Goal: Feedback & Contribution: Leave review/rating

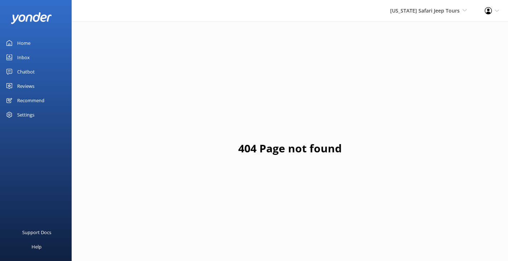
click at [362, 18] on div "[US_STATE] Safari Jeep Tours Yonder Zipline Yonder demo Yonder Luxury Suites Yo…" at bounding box center [254, 10] width 508 height 21
click at [22, 57] on div "Inbox" at bounding box center [23, 57] width 13 height 14
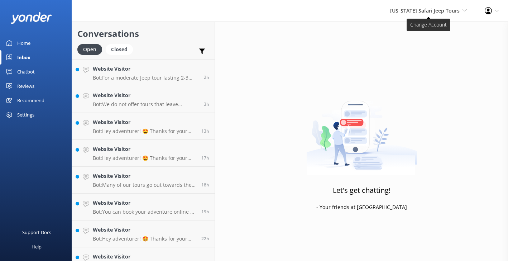
click at [431, 11] on span "[US_STATE] Safari Jeep Tours" at bounding box center [424, 10] width 69 height 7
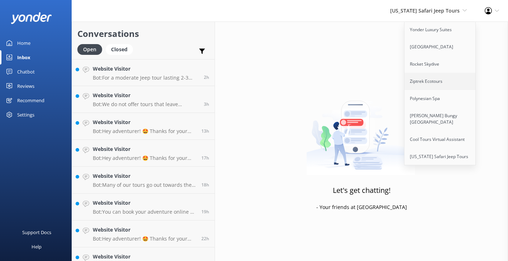
scroll to position [34, 0]
click at [437, 118] on link "[PERSON_NAME] Bungy [GEOGRAPHIC_DATA]" at bounding box center [440, 120] width 72 height 24
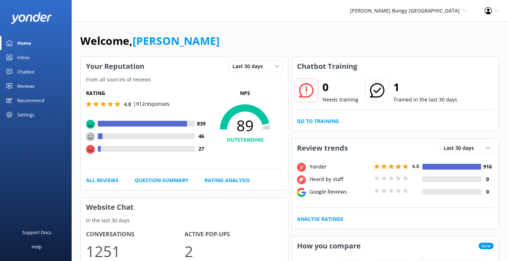
click at [27, 69] on div "Chatbot" at bounding box center [26, 71] width 18 height 14
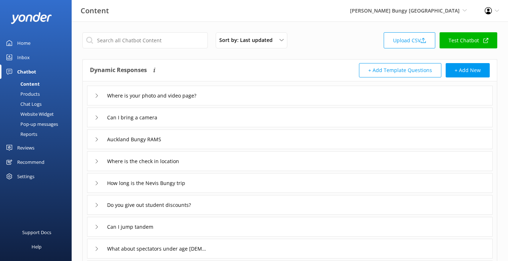
click at [38, 104] on div "Chat Logs" at bounding box center [22, 104] width 37 height 10
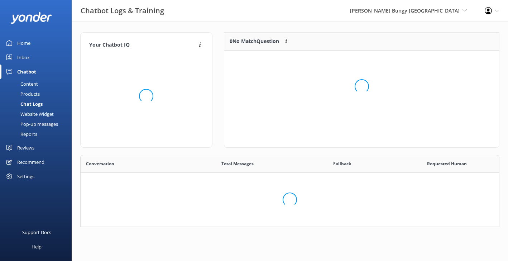
scroll to position [251, 418]
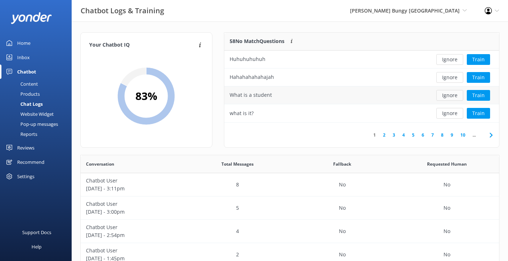
click at [439, 96] on button "Ignore" at bounding box center [449, 95] width 27 height 11
click at [452, 111] on button "Ignore" at bounding box center [449, 113] width 27 height 11
click at [449, 110] on button "Ignore" at bounding box center [449, 113] width 27 height 11
click at [441, 113] on button "Ignore" at bounding box center [449, 113] width 27 height 11
click at [450, 112] on button "Ignore" at bounding box center [449, 113] width 27 height 11
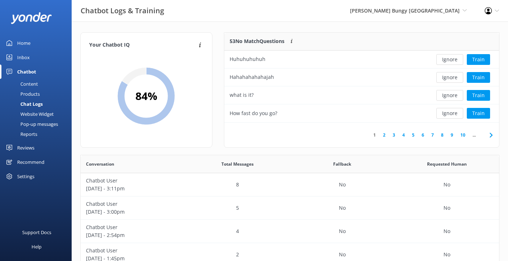
click at [34, 137] on div "Reports" at bounding box center [20, 134] width 33 height 10
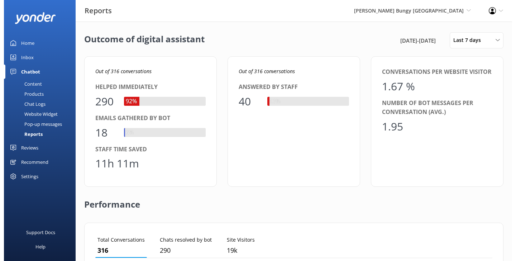
scroll to position [72, 397]
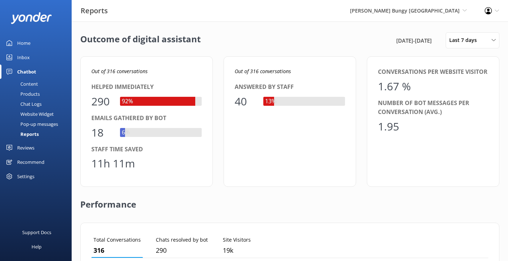
click at [27, 45] on div "Home" at bounding box center [23, 43] width 13 height 14
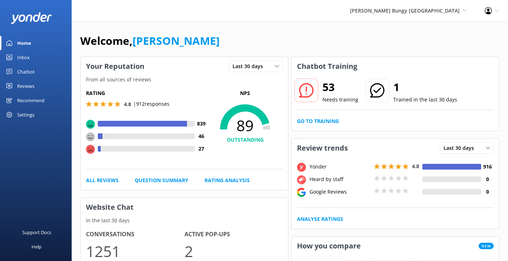
click at [286, 39] on div "Welcome, [PERSON_NAME]" at bounding box center [289, 44] width 419 height 24
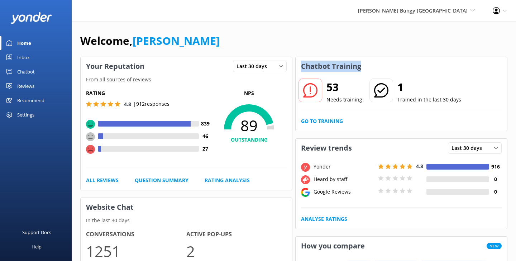
drag, startPoint x: 371, startPoint y: 68, endPoint x: 302, endPoint y: 67, distance: 68.4
click at [302, 67] on div "Chatbot Training" at bounding box center [400, 66] width 211 height 19
click at [302, 67] on h3 "Chatbot Training" at bounding box center [330, 66] width 71 height 19
click at [19, 72] on div "Chatbot" at bounding box center [26, 71] width 18 height 14
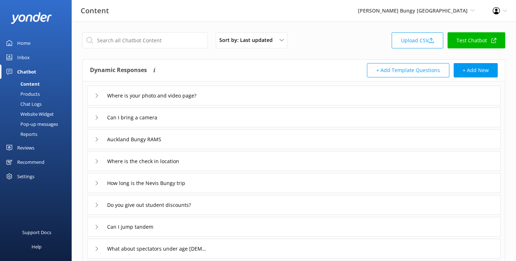
click at [98, 95] on icon at bounding box center [97, 95] width 4 height 4
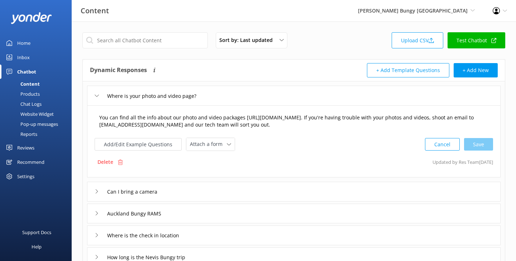
click at [275, 122] on textarea "You can find all the info about our photo and video packages [URL][DOMAIN_NAME]…" at bounding box center [293, 121] width 397 height 23
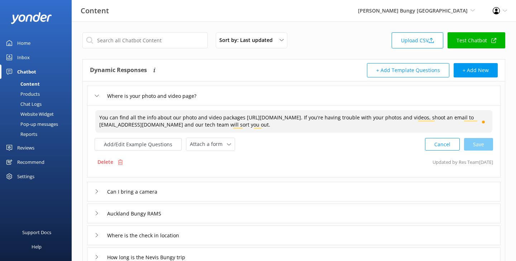
click at [96, 91] on div "Where is your photo and video page?" at bounding box center [149, 96] width 109 height 12
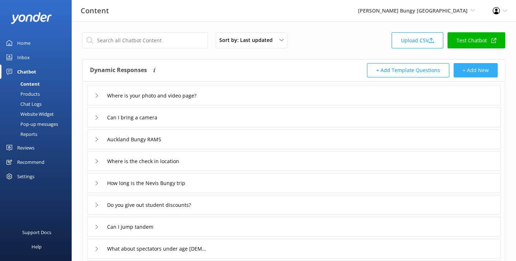
click at [492, 73] on button "+ Add New" at bounding box center [475, 70] width 44 height 14
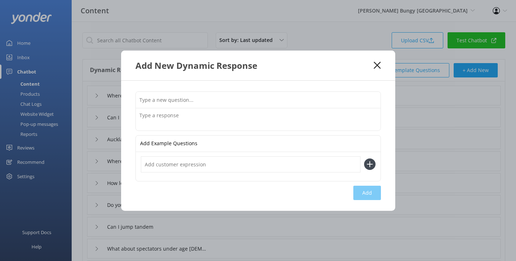
click at [376, 65] on icon at bounding box center [376, 65] width 7 height 7
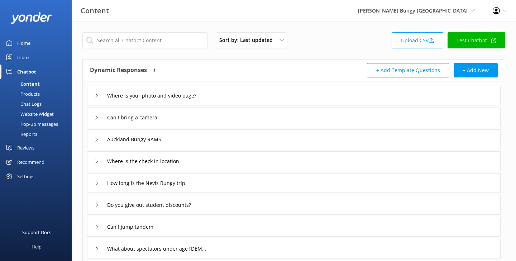
click at [34, 103] on div "Chat Logs" at bounding box center [22, 104] width 37 height 10
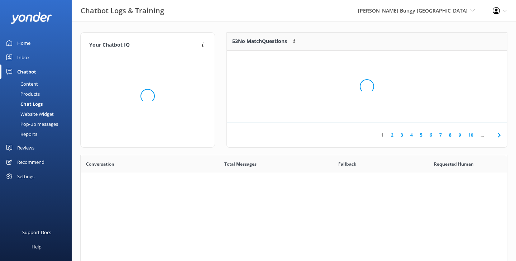
scroll to position [251, 426]
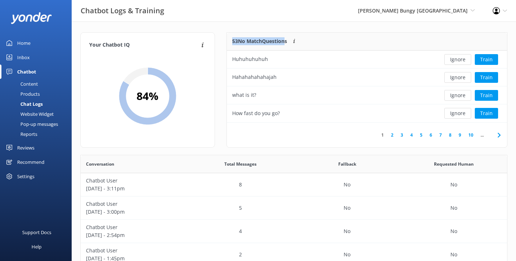
drag, startPoint x: 229, startPoint y: 43, endPoint x: 284, endPoint y: 41, distance: 54.8
click at [284, 41] on div "53 No Match Questions Customers sometimes ask questions that don't fully match …" at bounding box center [331, 42] width 208 height 18
click at [323, 41] on div "53 No Match Questions Customers sometimes ask questions that don't fully match …" at bounding box center [331, 42] width 208 height 18
click at [267, 68] on div "Huhuhuhuhuh" at bounding box center [331, 59] width 208 height 18
click at [481, 58] on button "Train" at bounding box center [485, 59] width 23 height 11
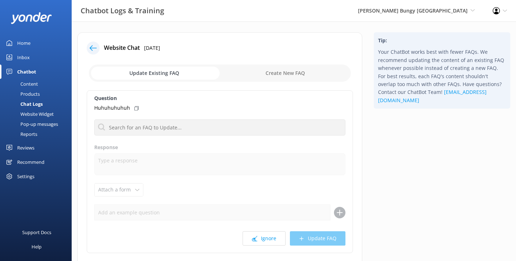
click at [93, 47] on icon at bounding box center [92, 47] width 7 height 7
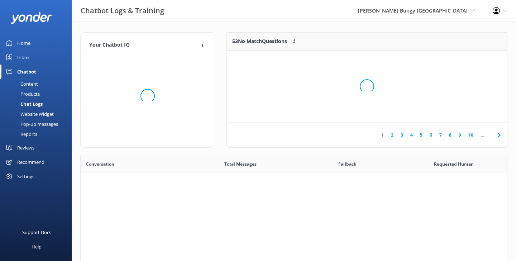
scroll to position [251, 426]
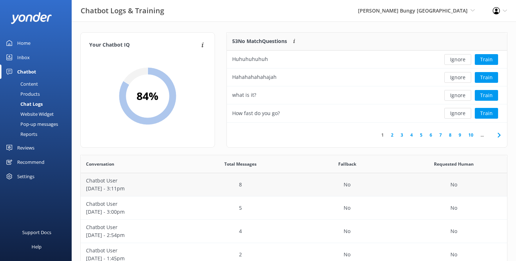
click at [176, 180] on p "Chatbot User" at bounding box center [134, 180] width 96 height 8
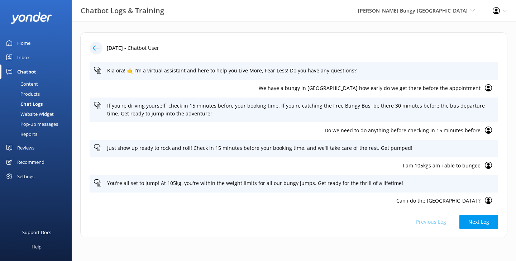
click at [96, 45] on icon at bounding box center [95, 47] width 7 height 7
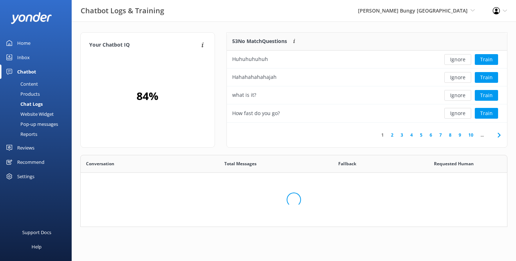
scroll to position [251, 426]
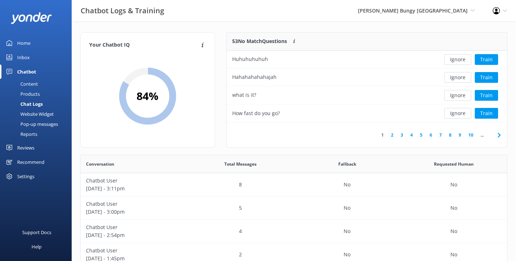
click at [45, 122] on div "Pop-up messages" at bounding box center [31, 124] width 54 height 10
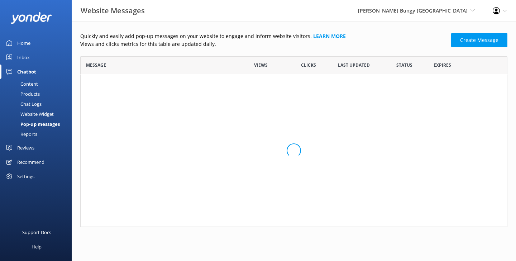
scroll to position [110, 427]
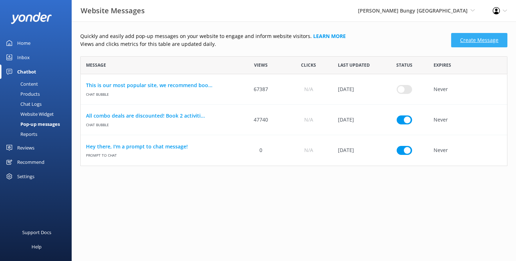
click at [474, 36] on link "Create Message" at bounding box center [479, 40] width 56 height 14
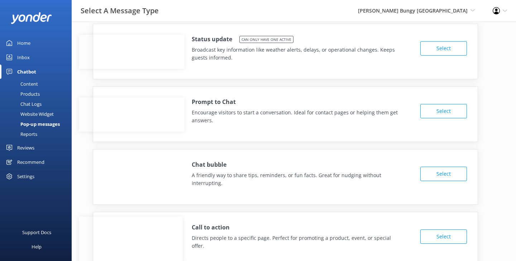
scroll to position [11, 0]
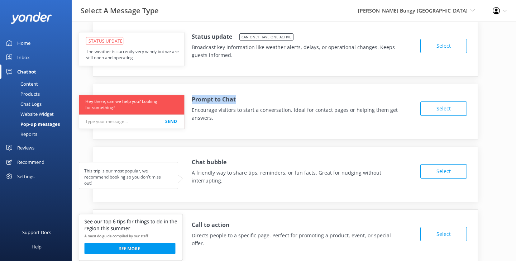
drag, startPoint x: 241, startPoint y: 98, endPoint x: 180, endPoint y: 95, distance: 60.2
click at [180, 95] on div "Prompt to Chat Encourage visitors to start a conversation. Ideal for contact pa…" at bounding box center [285, 111] width 385 height 55
click at [276, 98] on div "Prompt to Chat Encourage visitors to start a conversation. Ideal for contact pa…" at bounding box center [301, 108] width 219 height 27
click at [33, 131] on div "Reports" at bounding box center [20, 134] width 33 height 10
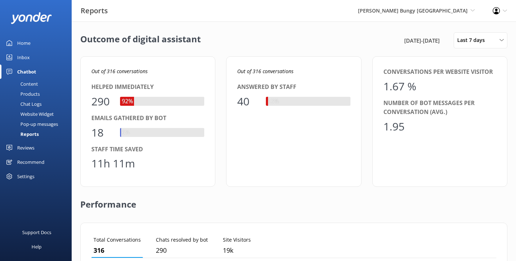
scroll to position [72, 405]
drag, startPoint x: 368, startPoint y: 43, endPoint x: 441, endPoint y: 42, distance: 73.0
click at [441, 42] on div "Outcome of digital assistant [DATE] - [DATE] Last 7 days Last 7 days Last 30 da…" at bounding box center [293, 40] width 427 height 16
click at [441, 42] on div "[DATE] - [DATE]" at bounding box center [425, 40] width 47 height 9
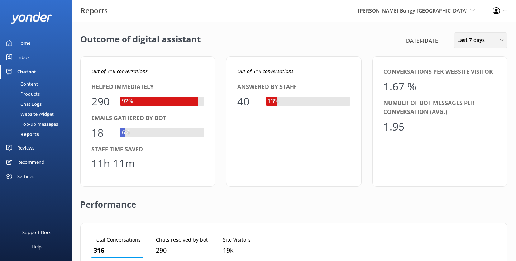
click at [464, 41] on span "Last 7 days" at bounding box center [473, 40] width 32 height 8
click at [392, 29] on div "Outcome of digital assistant [DATE] - [DATE] Last 7 days Last 7 days Last 30 da…" at bounding box center [294, 260] width 444 height 478
drag, startPoint x: 158, startPoint y: 154, endPoint x: 88, endPoint y: 149, distance: 69.7
click at [88, 149] on div "Out of 316 conversations Helped immediately 290 92% Emails gathered by bot 18 6…" at bounding box center [147, 121] width 135 height 130
click at [124, 153] on div "Staff time saved" at bounding box center [147, 149] width 113 height 9
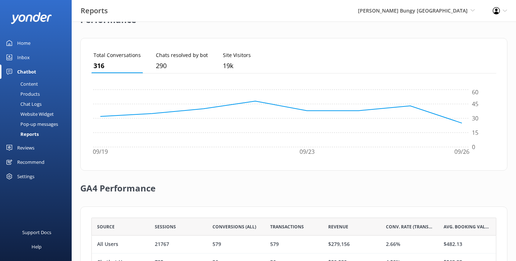
scroll to position [238, 0]
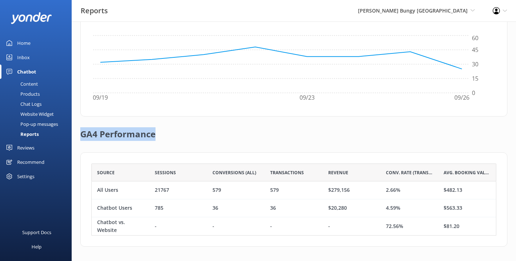
drag, startPoint x: 155, startPoint y: 137, endPoint x: 77, endPoint y: 130, distance: 78.0
click at [77, 130] on div "Outcome of digital assistant [DATE] - [DATE] Last 7 days Last 7 days Last 30 da…" at bounding box center [294, 22] width 444 height 478
click at [135, 133] on h2 "GA4 Performance" at bounding box center [117, 130] width 75 height 29
drag, startPoint x: 175, startPoint y: 137, endPoint x: 85, endPoint y: 132, distance: 89.6
click at [85, 132] on div "GA4 Performance" at bounding box center [293, 134] width 427 height 36
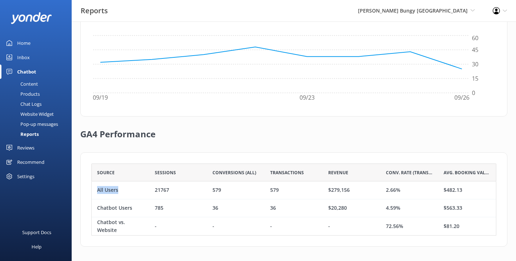
drag, startPoint x: 126, startPoint y: 190, endPoint x: 95, endPoint y: 188, distance: 31.2
click at [95, 188] on div "All Users" at bounding box center [121, 190] width 58 height 18
click at [106, 189] on div "All Users" at bounding box center [107, 190] width 21 height 8
drag, startPoint x: 404, startPoint y: 186, endPoint x: 381, endPoint y: 188, distance: 23.0
click at [381, 188] on div "2.66%" at bounding box center [409, 190] width 58 height 18
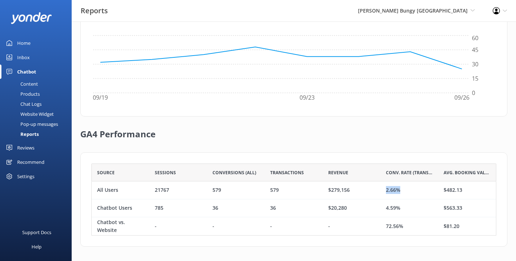
click at [381, 188] on div "2.66%" at bounding box center [409, 190] width 58 height 18
drag, startPoint x: 132, startPoint y: 206, endPoint x: 98, endPoint y: 205, distance: 34.0
click at [98, 205] on div "Chatbot Users" at bounding box center [121, 208] width 58 height 18
click at [98, 205] on div "Chatbot Users" at bounding box center [114, 208] width 35 height 8
drag, startPoint x: 412, startPoint y: 208, endPoint x: 376, endPoint y: 207, distance: 35.8
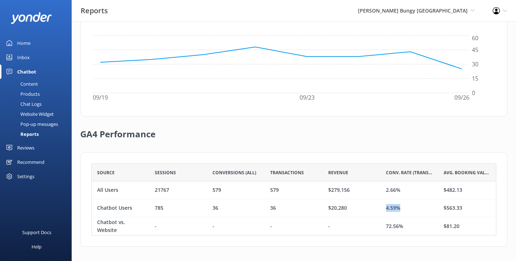
click at [376, 207] on div "Chatbot Users 785 36 36 $20,280 4.59% $563.33" at bounding box center [293, 208] width 405 height 18
click at [376, 207] on div "$20,280" at bounding box center [352, 208] width 58 height 18
drag, startPoint x: 405, startPoint y: 225, endPoint x: 370, endPoint y: 225, distance: 35.1
click at [370, 225] on div "Chatbot vs. Website - - - - 72.56% $81.20" at bounding box center [293, 226] width 405 height 18
click at [370, 225] on div "-" at bounding box center [352, 226] width 58 height 18
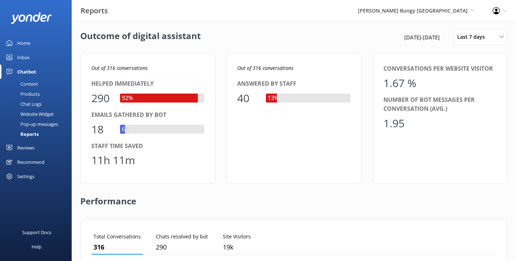
scroll to position [0, 0]
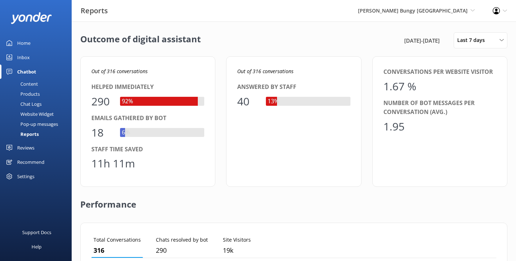
click at [19, 41] on div "Home" at bounding box center [23, 43] width 13 height 14
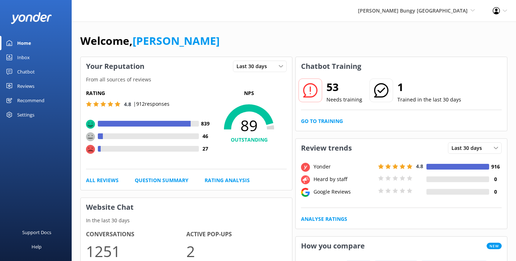
click at [25, 85] on div "Reviews" at bounding box center [25, 86] width 17 height 14
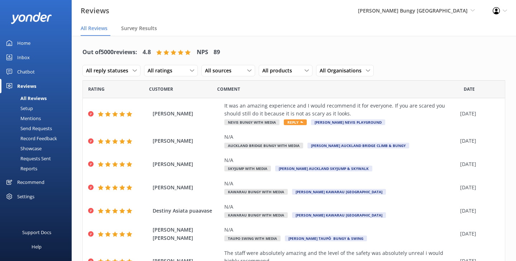
click at [410, 19] on div "[PERSON_NAME] Bungy [GEOGRAPHIC_DATA] Yonder Zipline Yonder demo Yonder Luxury …" at bounding box center [416, 10] width 135 height 21
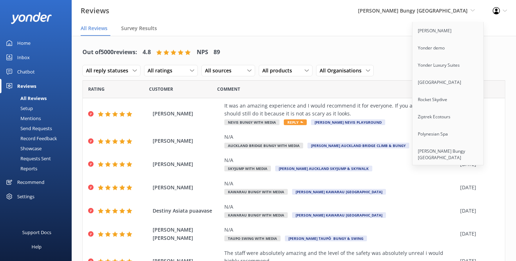
click at [297, 46] on div "Out of 5000 reviews: 4.8 NPS 89 All reply statuses All reply statuses Needs a r…" at bounding box center [293, 61] width 422 height 37
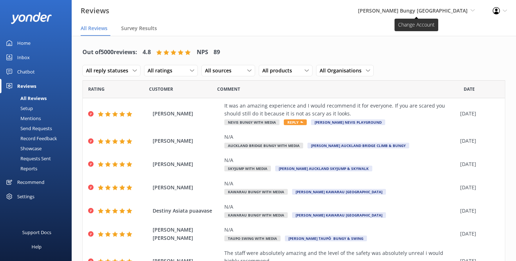
click at [461, 13] on span "[PERSON_NAME] Bungy [GEOGRAPHIC_DATA]" at bounding box center [413, 10] width 110 height 7
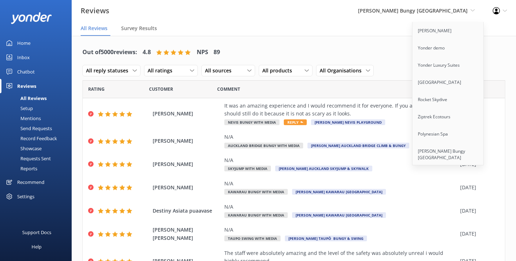
click at [30, 45] on link "Home" at bounding box center [36, 43] width 72 height 14
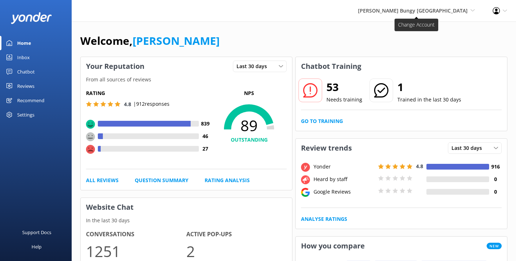
click at [447, 14] on span "[PERSON_NAME] Bungy [GEOGRAPHIC_DATA] Yonder Zipline Yonder demo Yonder Luxury …" at bounding box center [416, 11] width 117 height 8
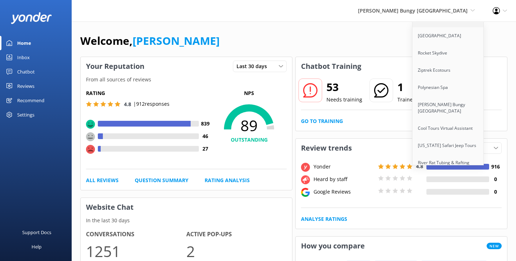
scroll to position [46, 0]
click at [445, 69] on link "Ziptrek Ecotours" at bounding box center [448, 70] width 72 height 17
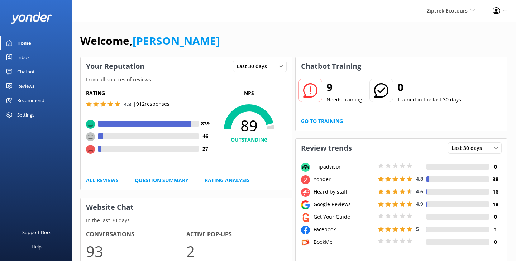
click at [28, 83] on div "Reviews" at bounding box center [25, 86] width 17 height 14
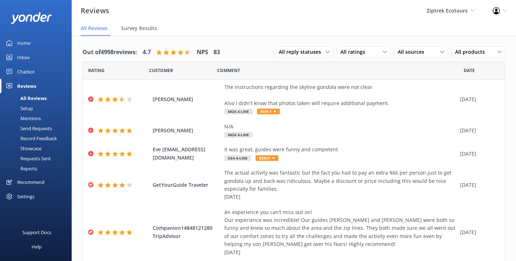
click at [437, 6] on div "Ziptrek Ecotours Yonder Zipline Yonder demo Yonder Luxury Suites Yonder Holiday…" at bounding box center [450, 10] width 66 height 21
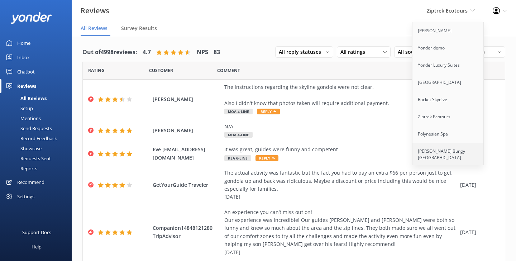
click at [435, 152] on link "[PERSON_NAME] Bungy [GEOGRAPHIC_DATA]" at bounding box center [448, 154] width 72 height 24
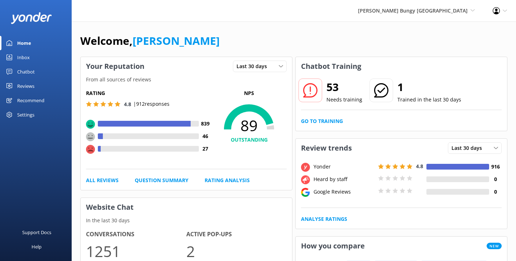
click at [19, 86] on div "Reviews" at bounding box center [25, 86] width 17 height 14
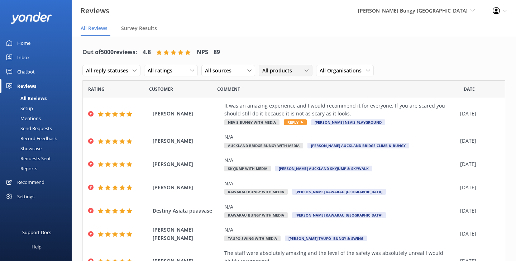
click at [283, 73] on span "All products" at bounding box center [279, 71] width 34 height 8
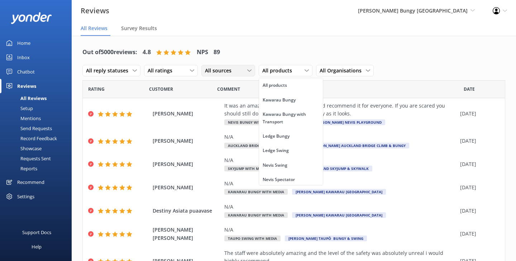
click at [234, 71] on span "All sources" at bounding box center [220, 71] width 31 height 8
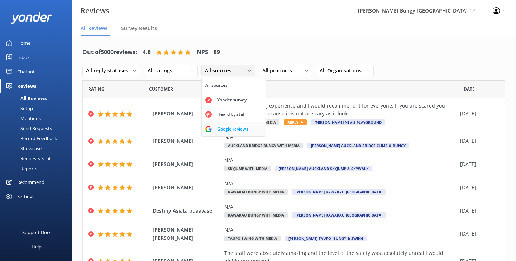
click at [220, 127] on div "Google reviews" at bounding box center [233, 128] width 42 height 7
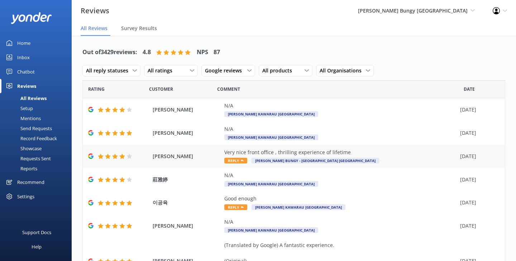
click at [212, 156] on span "[PERSON_NAME]" at bounding box center [187, 156] width 68 height 8
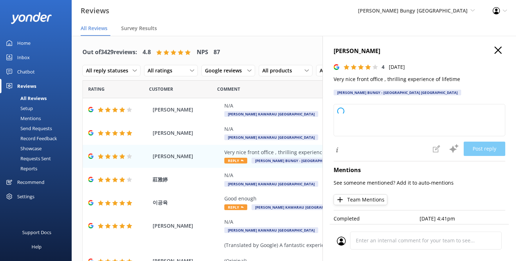
type textarea "Thank you for your wonderful feedback! We're delighted you enjoyed our front of…"
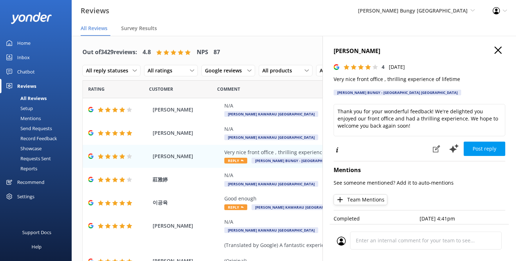
click at [498, 50] on use "button" at bounding box center [497, 50] width 7 height 7
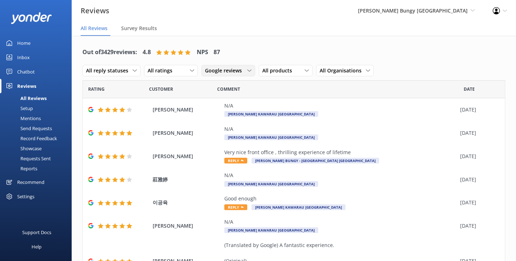
click at [227, 69] on span "Google reviews" at bounding box center [225, 71] width 41 height 8
click at [220, 82] on div "All sources" at bounding box center [216, 85] width 22 height 7
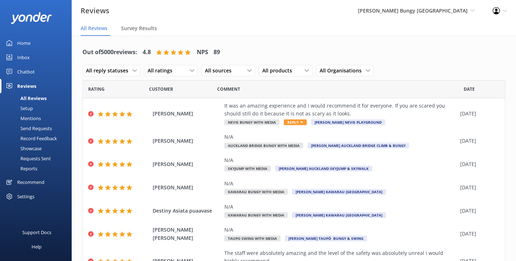
click at [263, 29] on nav "All Reviews Survey Results" at bounding box center [294, 28] width 444 height 14
click at [26, 106] on div "Setup" at bounding box center [18, 108] width 29 height 10
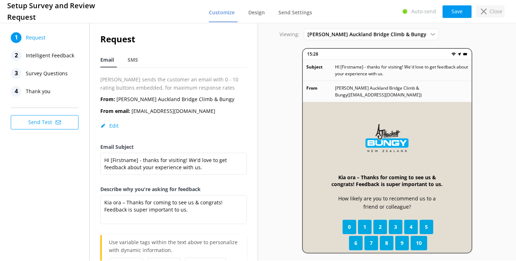
click at [484, 9] on icon at bounding box center [483, 12] width 6 height 6
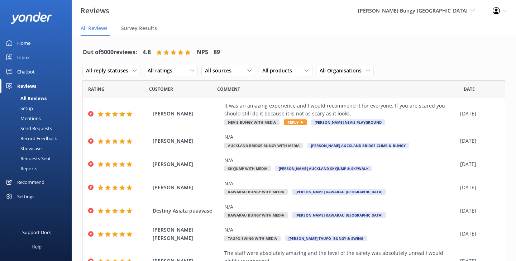
click at [33, 126] on div "Send Requests" at bounding box center [28, 128] width 48 height 10
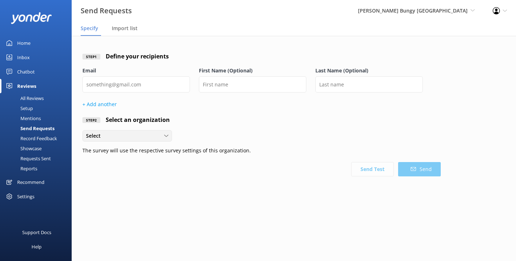
click at [150, 136] on div "Select" at bounding box center [127, 136] width 86 height 8
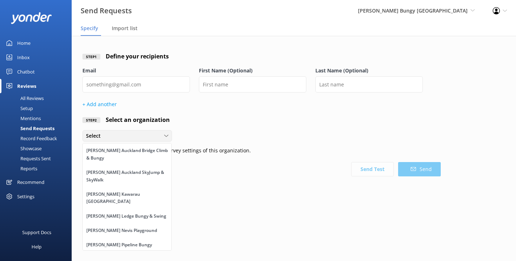
click at [150, 136] on div "Select" at bounding box center [127, 136] width 86 height 8
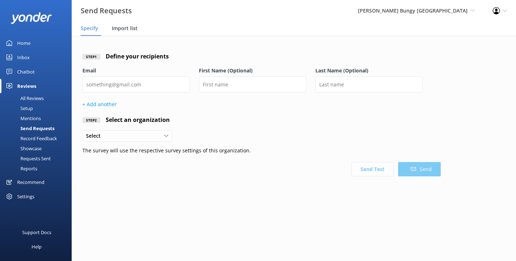
click at [126, 35] on div "Import list" at bounding box center [126, 28] width 29 height 14
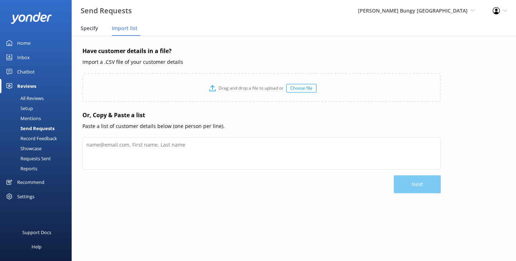
click at [89, 30] on span "Specify" at bounding box center [90, 28] width 18 height 7
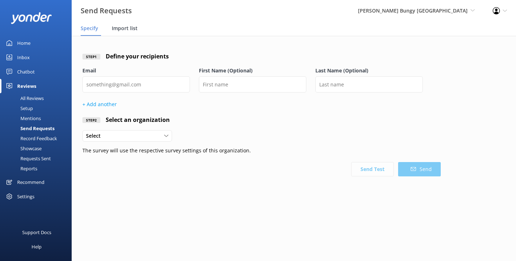
click at [129, 27] on span "Import list" at bounding box center [125, 28] width 26 height 7
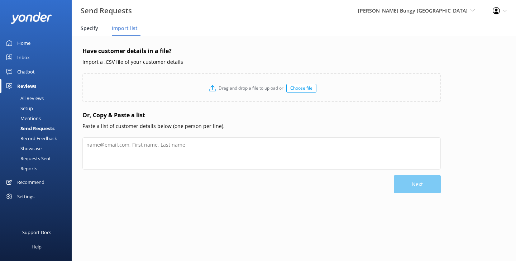
click at [97, 32] on div "Specify" at bounding box center [91, 28] width 20 height 14
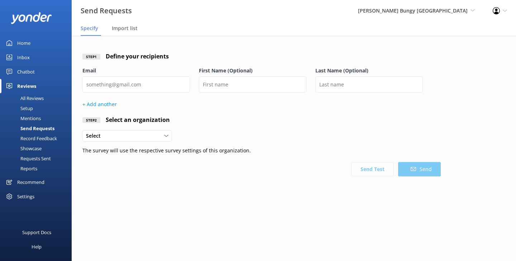
click at [35, 140] on div "Record Feedback" at bounding box center [30, 138] width 53 height 10
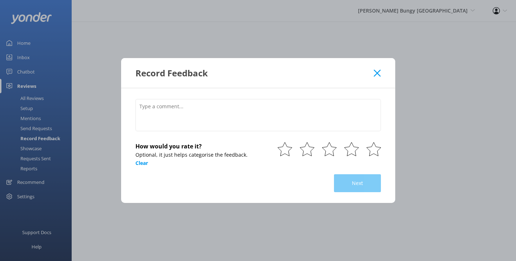
click at [375, 76] on icon at bounding box center [376, 72] width 7 height 7
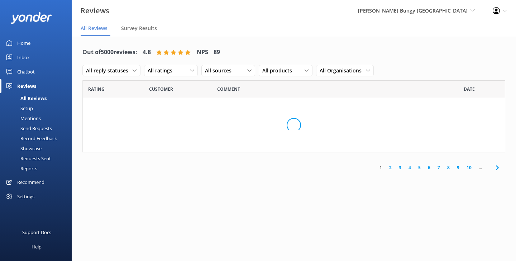
click at [30, 147] on div "Showcase" at bounding box center [22, 148] width 37 height 10
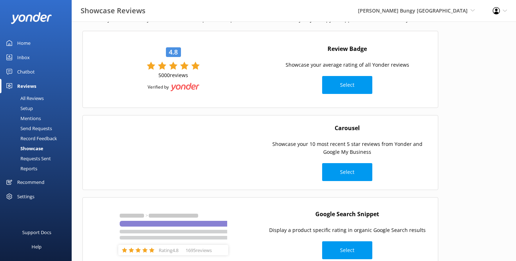
scroll to position [23, 0]
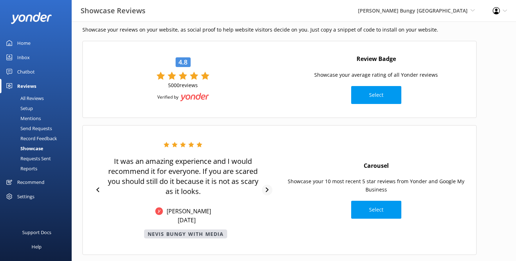
click at [268, 187] on icon at bounding box center [267, 189] width 5 height 5
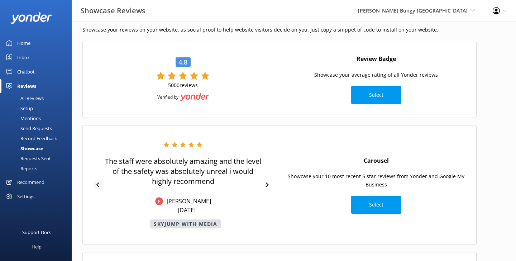
click at [98, 183] on icon at bounding box center [98, 184] width 5 height 5
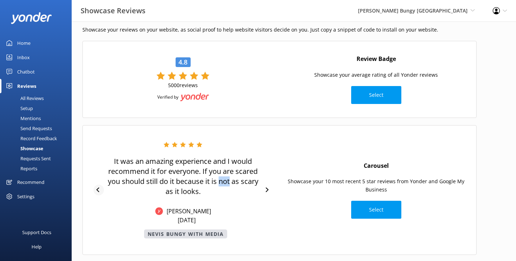
click at [104, 183] on p "It was an amazing experience and I would recommend it for everyone. If you are …" at bounding box center [183, 176] width 158 height 40
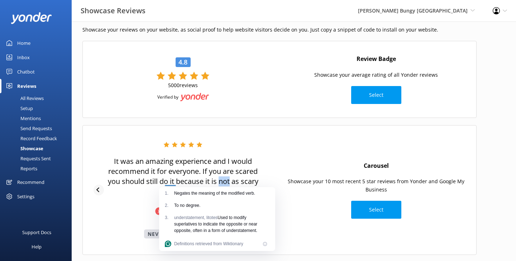
click at [98, 183] on div "It was an amazing experience and I would recommend it for everyone. If you are …" at bounding box center [183, 189] width 186 height 97
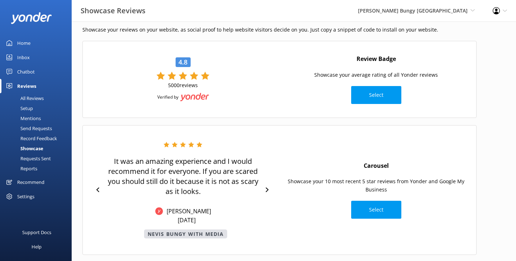
click at [117, 132] on div "It was an amazing experience and I would recommend it for everyone. If you are …" at bounding box center [183, 189] width 186 height 115
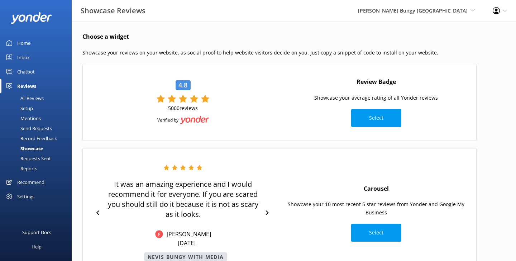
click at [48, 125] on div "Send Requests" at bounding box center [28, 128] width 48 height 10
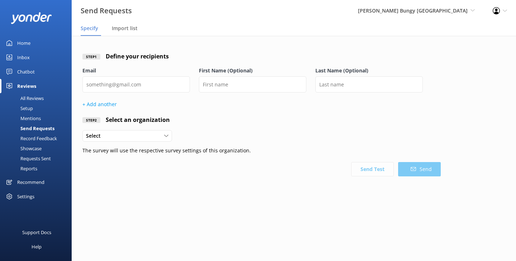
click at [28, 113] on div "Mentions" at bounding box center [22, 118] width 37 height 10
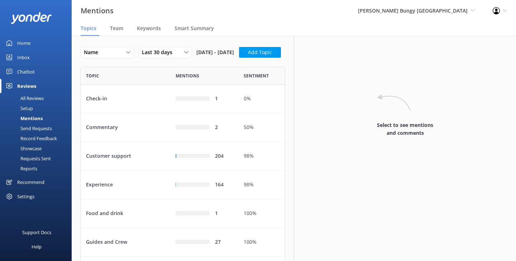
scroll to position [391, 205]
click at [33, 130] on div "Send Requests" at bounding box center [28, 128] width 48 height 10
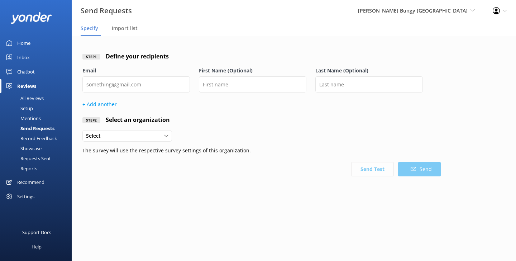
click at [29, 110] on div "Setup" at bounding box center [18, 108] width 29 height 10
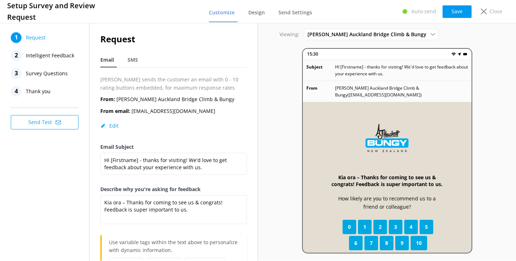
click at [44, 76] on span "Survey Questions" at bounding box center [47, 73] width 42 height 11
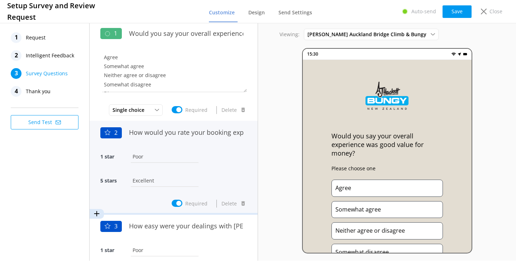
click at [190, 159] on input "Poor" at bounding box center [164, 156] width 71 height 16
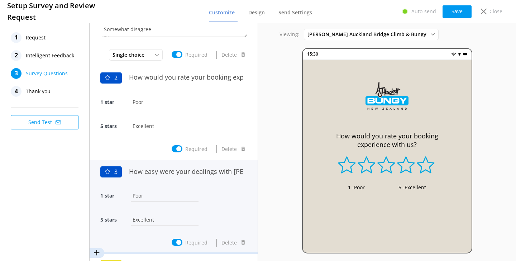
click at [183, 194] on input "Poor" at bounding box center [164, 195] width 71 height 16
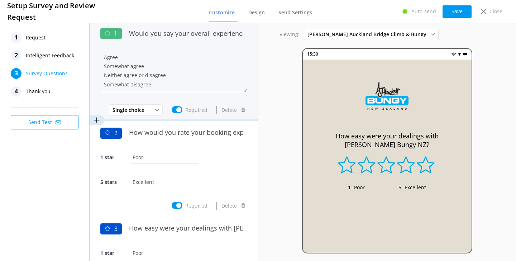
click at [113, 67] on textarea "Agree Somewhat agree Neither agree or disagree Somewhat disagree Disagree" at bounding box center [173, 70] width 146 height 43
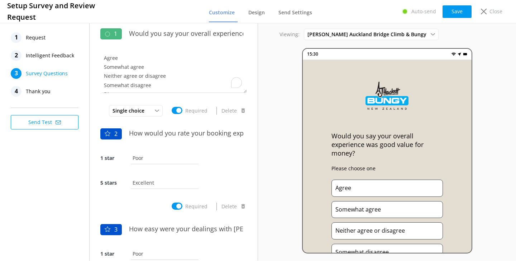
click at [38, 41] on span "Request" at bounding box center [36, 37] width 20 height 11
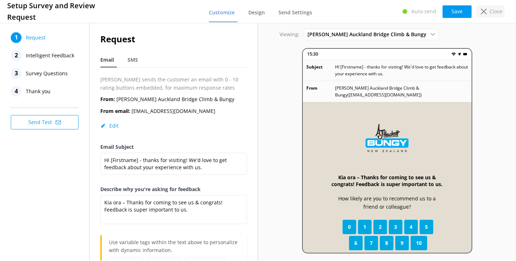
click at [487, 13] on div "Close" at bounding box center [489, 11] width 29 height 12
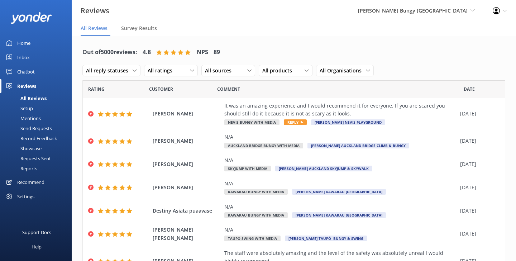
drag, startPoint x: 25, startPoint y: 42, endPoint x: 29, endPoint y: 42, distance: 4.3
click at [25, 43] on div "Home" at bounding box center [23, 43] width 13 height 14
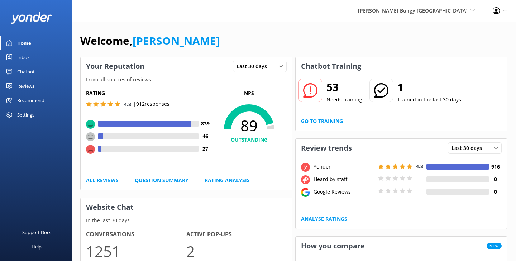
click at [22, 86] on div "Reviews" at bounding box center [25, 86] width 17 height 14
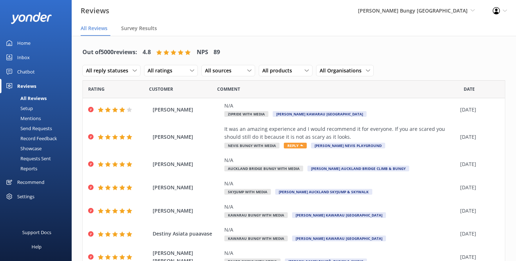
click at [28, 110] on div "Setup" at bounding box center [18, 108] width 29 height 10
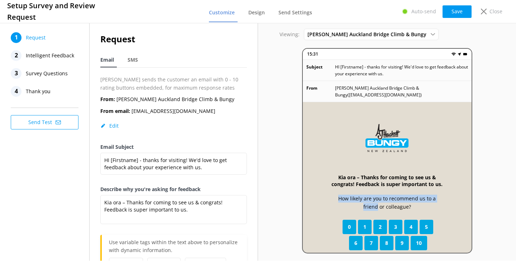
drag, startPoint x: 326, startPoint y: 190, endPoint x: 451, endPoint y: 191, distance: 124.9
click at [451, 191] on div "Kia ora – Thanks for coming to see us & congrats! Feedback is super important t…" at bounding box center [387, 204] width 169 height 204
click at [51, 71] on span "Survey Questions" at bounding box center [47, 73] width 42 height 11
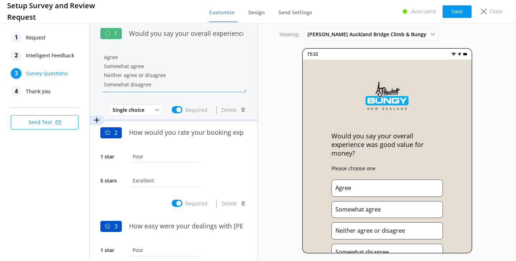
click at [191, 71] on textarea "Agree Somewhat agree Neither agree or disagree Somewhat disagree Disagree" at bounding box center [173, 70] width 146 height 43
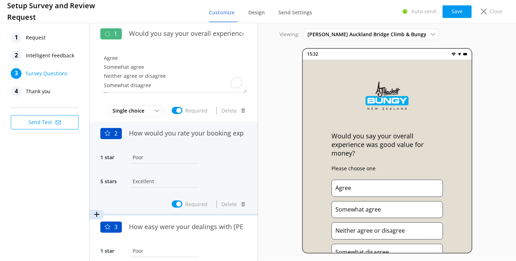
click at [200, 148] on div "How would you rate your booking experience with us?" at bounding box center [185, 137] width 121 height 24
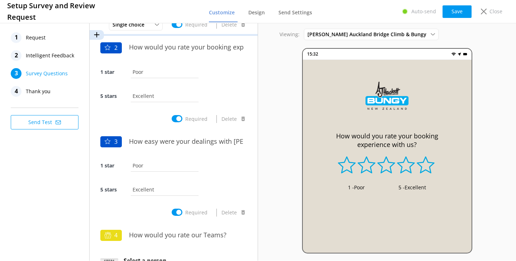
scroll to position [92, 0]
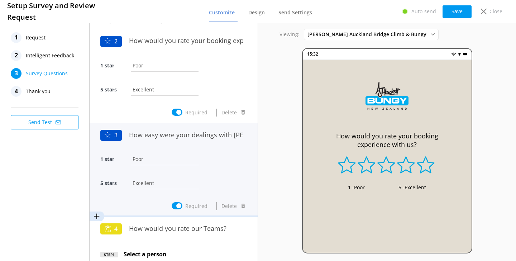
click at [190, 175] on input "Excellent" at bounding box center [164, 183] width 71 height 16
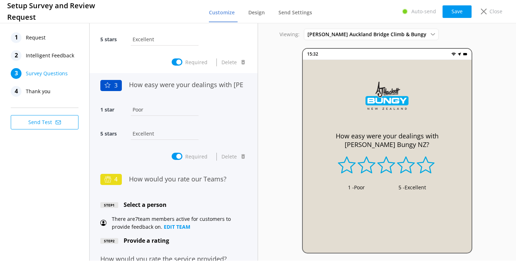
scroll to position [142, 0]
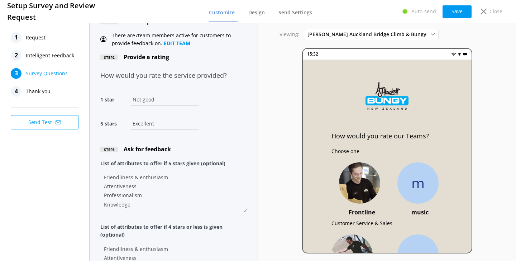
scroll to position [372, 0]
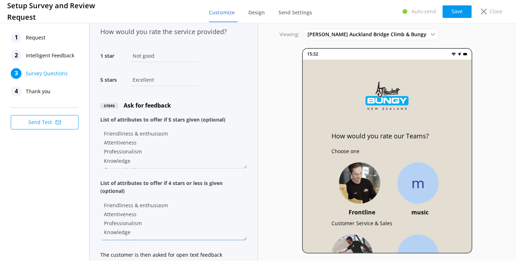
click at [202, 198] on textarea "Friendliness & enthusiasm Attentiveness Professionalism Knowledge Communication" at bounding box center [173, 218] width 146 height 43
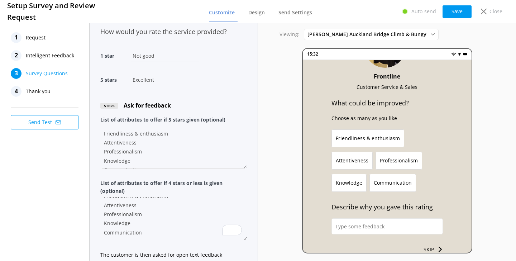
scroll to position [112, 0]
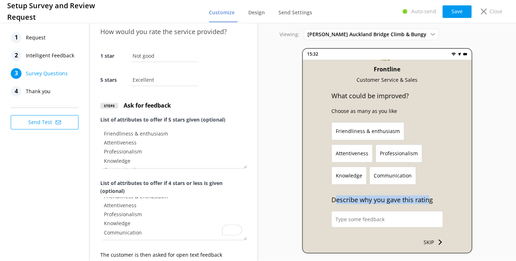
drag, startPoint x: 334, startPoint y: 200, endPoint x: 429, endPoint y: 200, distance: 94.9
click at [429, 200] on p "Describe why you gave this rating" at bounding box center [386, 199] width 111 height 9
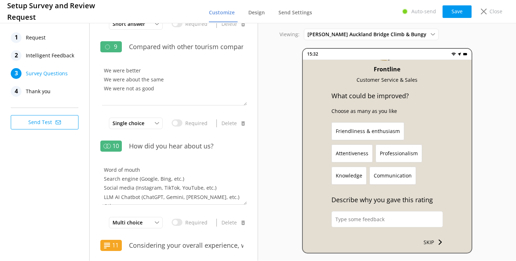
scroll to position [0, 0]
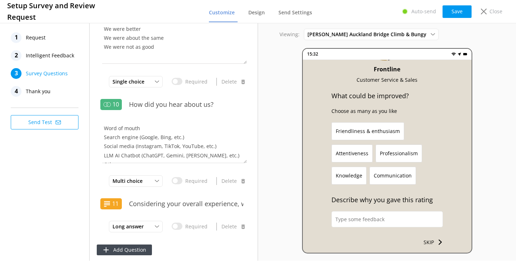
click at [38, 91] on span "Thank you" at bounding box center [38, 91] width 25 height 11
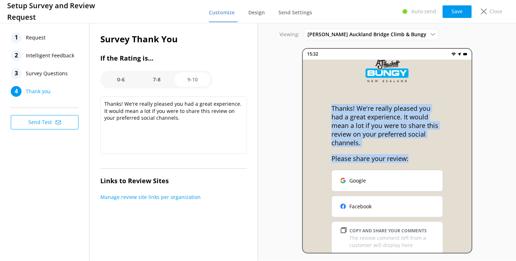
drag, startPoint x: 413, startPoint y: 152, endPoint x: 326, endPoint y: 102, distance: 100.2
click at [326, 102] on div "Thanks! We're really pleased you had a great experience. It would mean a lot if…" at bounding box center [387, 162] width 169 height 204
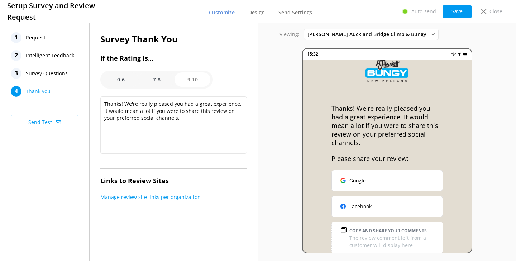
click at [163, 83] on option "7-8" at bounding box center [157, 79] width 36 height 14
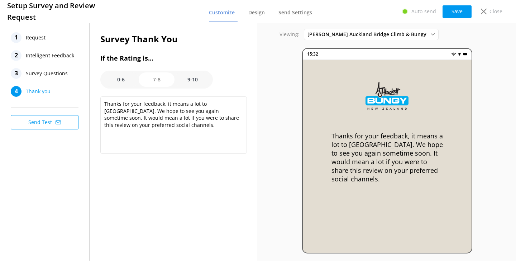
click at [121, 81] on option "0-6" at bounding box center [121, 79] width 36 height 14
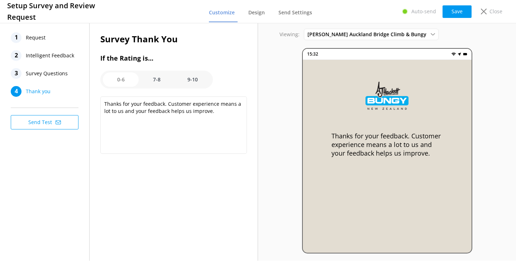
click at [150, 81] on option "7-8" at bounding box center [157, 79] width 36 height 14
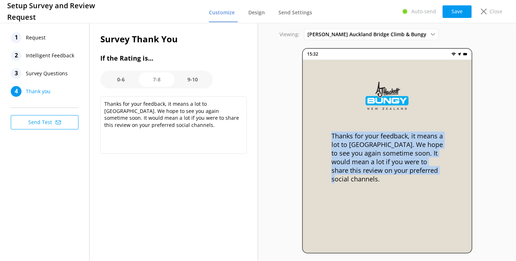
drag, startPoint x: 442, startPoint y: 174, endPoint x: 346, endPoint y: 129, distance: 106.6
click at [346, 129] on div "Thanks for your feedback, it means a lot to [GEOGRAPHIC_DATA]. We hope to see y…" at bounding box center [387, 162] width 169 height 204
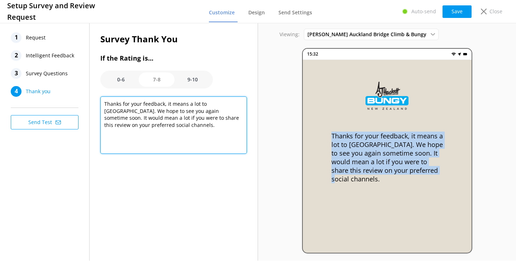
click at [160, 129] on textarea "Thanks for your feedback, it means a lot to [GEOGRAPHIC_DATA]. We hope to see y…" at bounding box center [173, 124] width 146 height 57
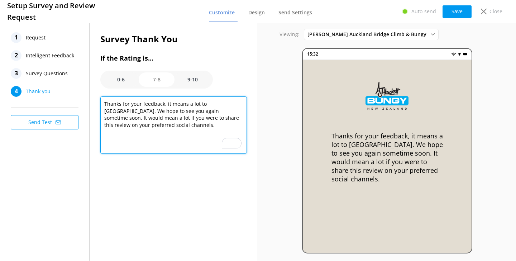
drag, startPoint x: 160, startPoint y: 129, endPoint x: 102, endPoint y: 96, distance: 66.3
click at [102, 96] on textarea "Thanks for your feedback, it means a lot to [GEOGRAPHIC_DATA]. We hope to see y…" at bounding box center [173, 124] width 146 height 57
click at [206, 135] on textarea "Thanks for your feedback, it means a lot to [GEOGRAPHIC_DATA]. We hope to see y…" at bounding box center [173, 124] width 146 height 57
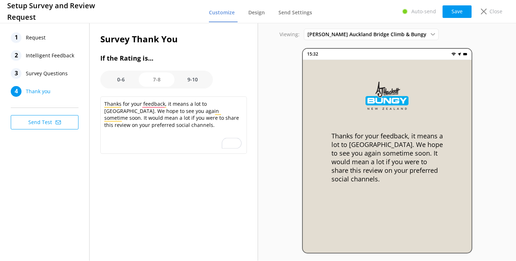
click at [188, 79] on option "9-10" at bounding box center [192, 79] width 36 height 14
type textarea "Thanks! We're really pleased you had a great experience. It would mean a lot if…"
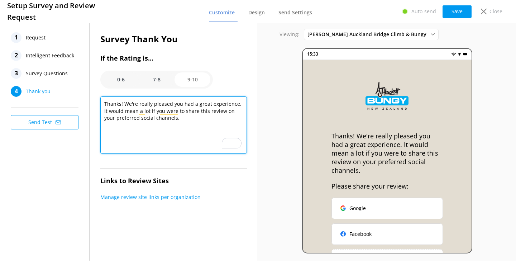
drag, startPoint x: 184, startPoint y: 123, endPoint x: 97, endPoint y: 100, distance: 90.0
click at [97, 100] on div "Survey Thank You If the Rating is... 0-6 7-8 9-10 Thanks! We're really pleased …" at bounding box center [173, 119] width 168 height 197
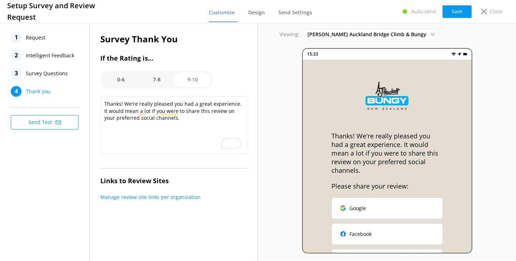
click at [195, 75] on option "9-10" at bounding box center [192, 79] width 36 height 14
click at [492, 13] on p "Close" at bounding box center [495, 12] width 13 height 8
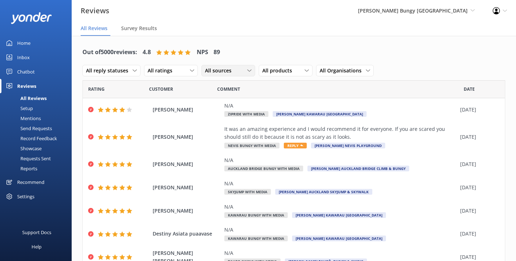
click at [221, 71] on span "All sources" at bounding box center [220, 71] width 31 height 8
click at [229, 134] on link "Google reviews" at bounding box center [234, 129] width 64 height 14
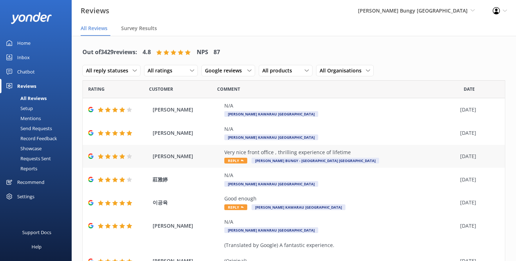
click at [196, 147] on div "[PERSON_NAME] Very nice front office , thrilling experience of lifetime Reply […" at bounding box center [294, 156] width 422 height 23
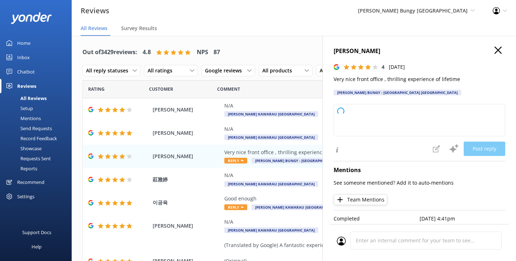
type textarea "Thank you for your kind words! We're glad you enjoyed your experience and appre…"
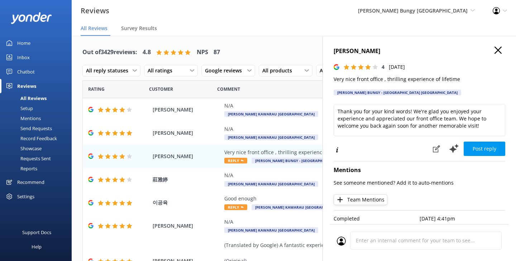
click at [497, 48] on icon "button" at bounding box center [497, 50] width 7 height 7
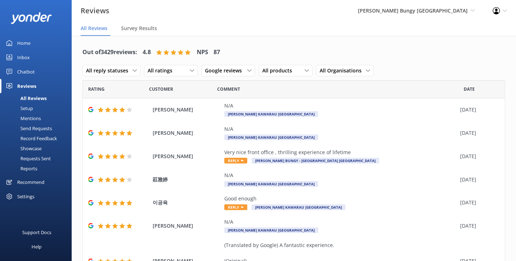
click at [45, 137] on div "Record Feedback" at bounding box center [30, 138] width 53 height 10
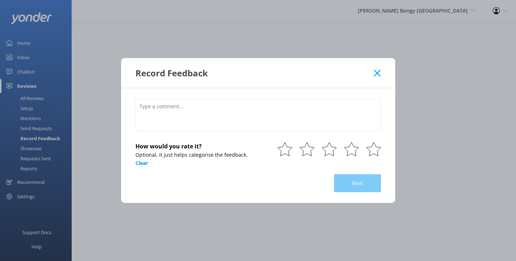
click at [377, 73] on use at bounding box center [376, 72] width 7 height 7
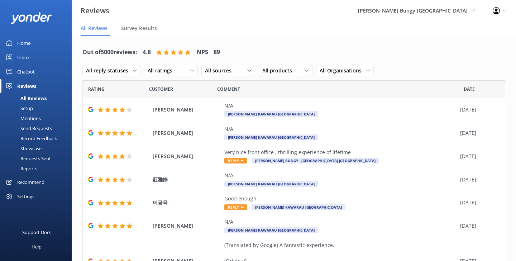
click at [35, 119] on div "Mentions" at bounding box center [22, 118] width 37 height 10
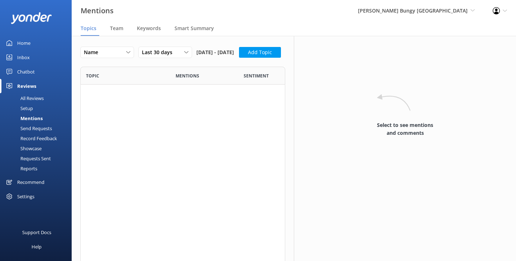
scroll to position [391, 205]
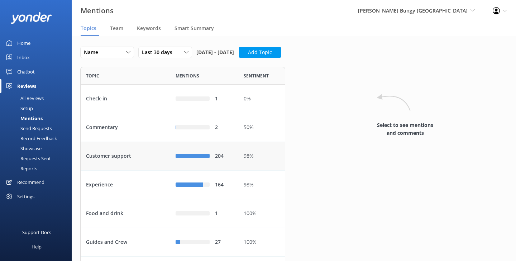
click at [115, 170] on div "Customer support" at bounding box center [125, 156] width 89 height 29
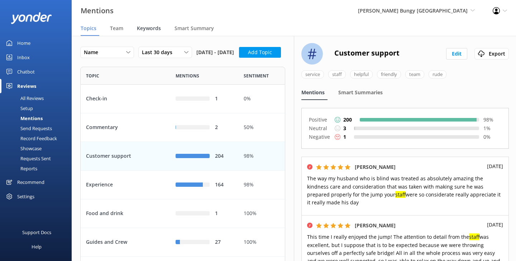
click at [137, 32] on div "Keywords" at bounding box center [150, 28] width 27 height 14
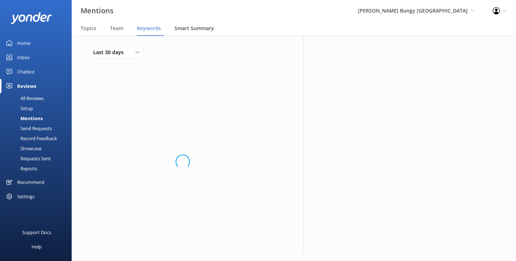
click at [192, 32] on div "Smart Summary" at bounding box center [195, 28] width 42 height 14
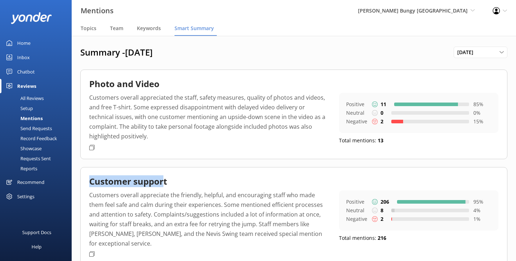
drag, startPoint x: 184, startPoint y: 175, endPoint x: 166, endPoint y: 177, distance: 18.7
click at [166, 177] on div "Customer support" at bounding box center [293, 183] width 409 height 14
click at [166, 177] on h2 "Customer support" at bounding box center [128, 181] width 78 height 11
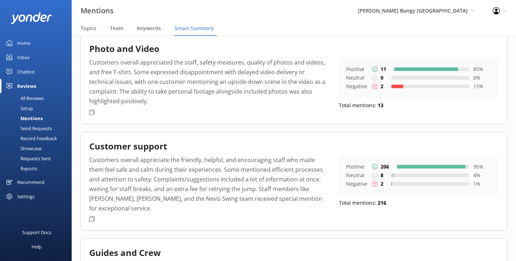
scroll to position [36, 0]
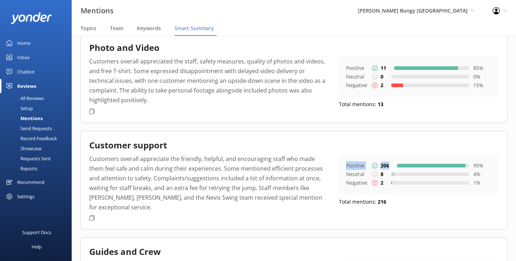
drag, startPoint x: 347, startPoint y: 164, endPoint x: 423, endPoint y: 164, distance: 76.3
click at [423, 164] on div "Positive 206 95 %" at bounding box center [418, 165] width 145 height 9
drag, startPoint x: 344, startPoint y: 184, endPoint x: 388, endPoint y: 184, distance: 44.0
click at [388, 184] on div "Positive 206 95 % Neutral 8 4 % Negative 2 1 %" at bounding box center [418, 174] width 159 height 40
click at [388, 184] on div "Negative 2 1 %" at bounding box center [418, 182] width 145 height 9
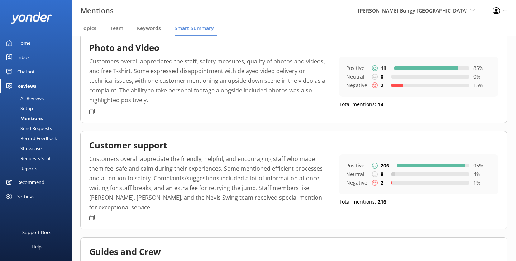
click at [38, 146] on div "Showcase" at bounding box center [22, 148] width 37 height 10
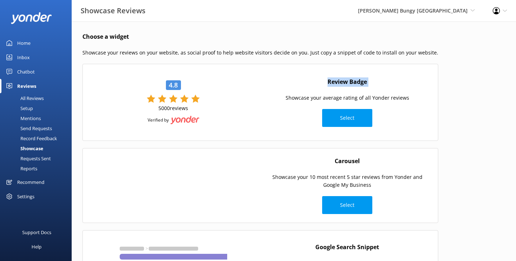
drag, startPoint x: 310, startPoint y: 82, endPoint x: 386, endPoint y: 82, distance: 75.2
click at [386, 82] on div "Review Badge Showcase your average rating of all Yonder reviews Select" at bounding box center [347, 102] width 174 height 57
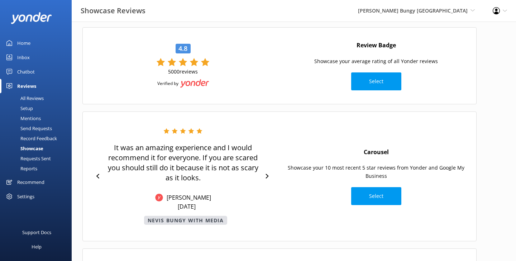
scroll to position [38, 0]
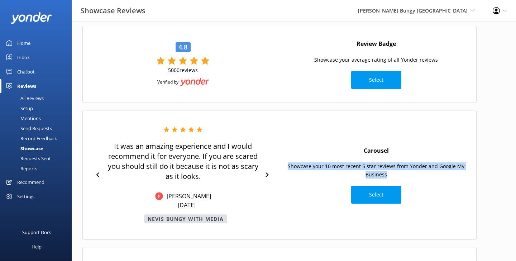
drag, startPoint x: 290, startPoint y: 165, endPoint x: 460, endPoint y: 176, distance: 171.1
click at [460, 176] on p "Showcase your 10 most recent 5 star reviews from Yonder and Google My Business" at bounding box center [376, 170] width 186 height 16
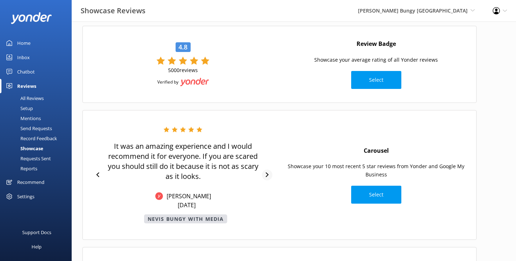
click at [267, 173] on icon at bounding box center [267, 174] width 5 height 5
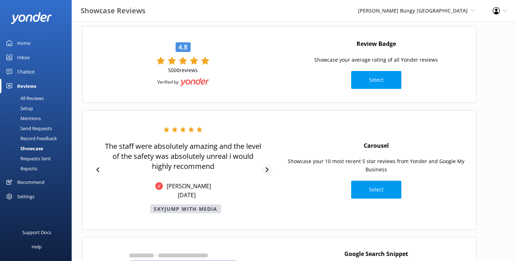
click at [268, 171] on icon at bounding box center [267, 169] width 5 height 5
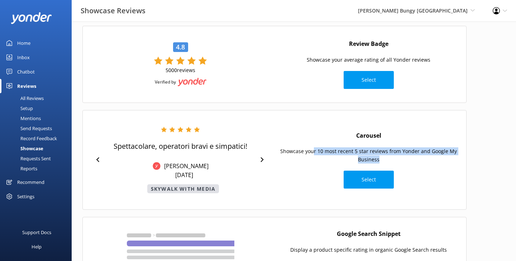
drag, startPoint x: 311, startPoint y: 148, endPoint x: 402, endPoint y: 159, distance: 92.0
click at [402, 159] on p "Showcase your 10 most recent 5 star reviews from Yonder and Google My Business" at bounding box center [368, 155] width 181 height 16
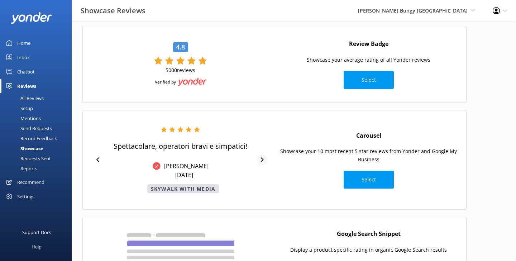
click at [257, 158] on div at bounding box center [262, 159] width 10 height 11
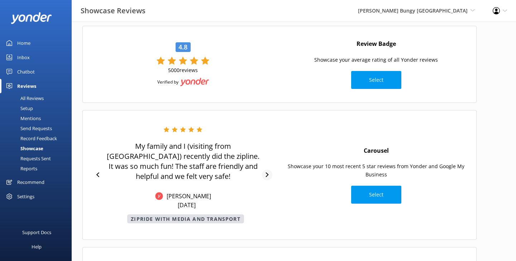
click at [265, 172] on icon at bounding box center [267, 174] width 5 height 5
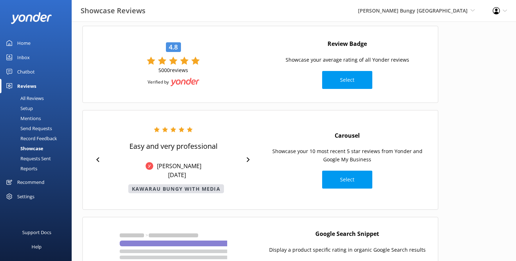
click at [248, 159] on div "Easy and very professional [PERSON_NAME] [DATE] [PERSON_NAME] with Media" at bounding box center [173, 159] width 167 height 67
click at [245, 158] on div at bounding box center [248, 159] width 10 height 11
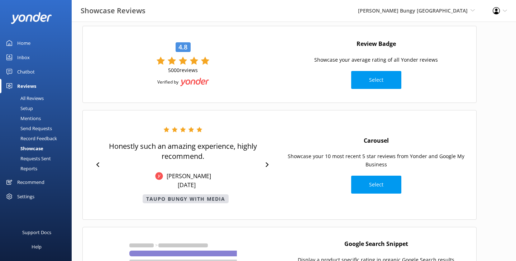
scroll to position [0, 0]
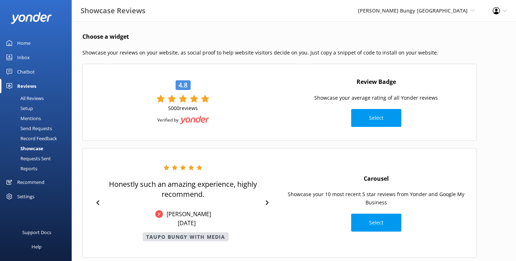
click at [26, 43] on div "Home" at bounding box center [23, 43] width 13 height 14
